Goal: Task Accomplishment & Management: Manage account settings

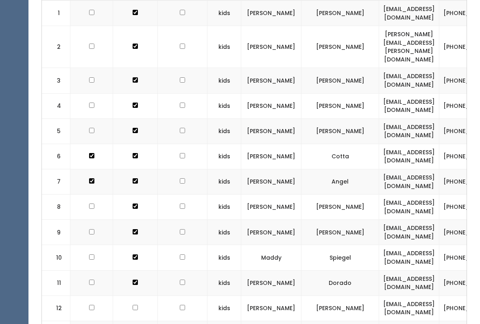
scroll to position [0, 124]
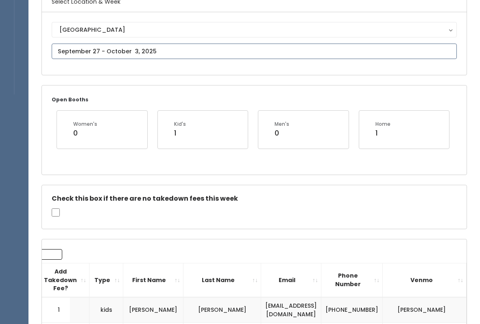
click at [239, 50] on input "text" at bounding box center [254, 51] width 405 height 15
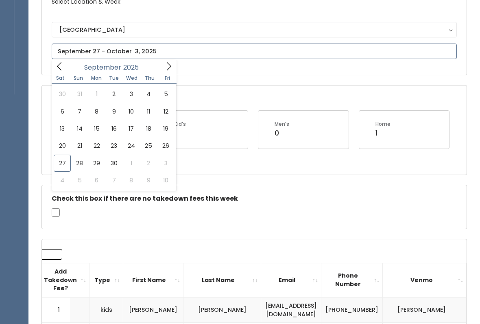
scroll to position [75, 0]
type input "September 27 to October 3"
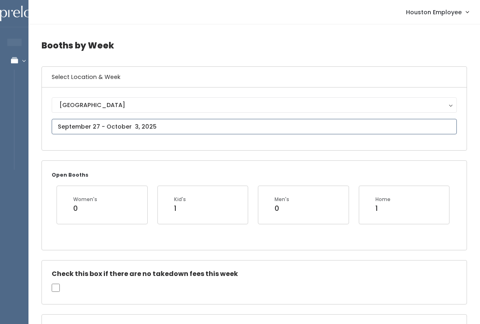
click at [203, 125] on input "text" at bounding box center [254, 126] width 405 height 15
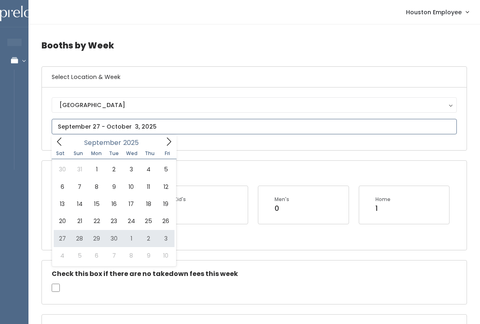
type input "[DATE] to [DATE]"
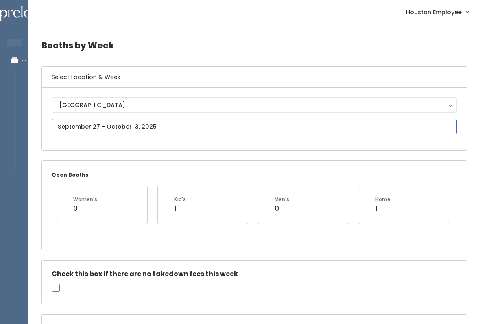
click at [192, 125] on input "text" at bounding box center [254, 126] width 405 height 15
type input "September 20 to September 26"
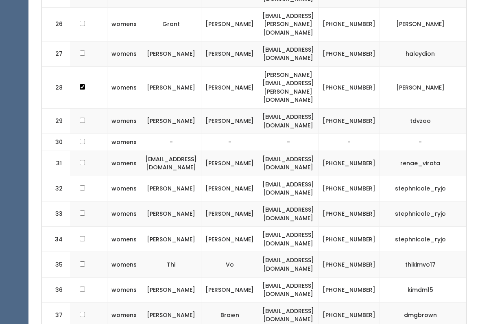
scroll to position [0, 118]
